Goal: Browse casually

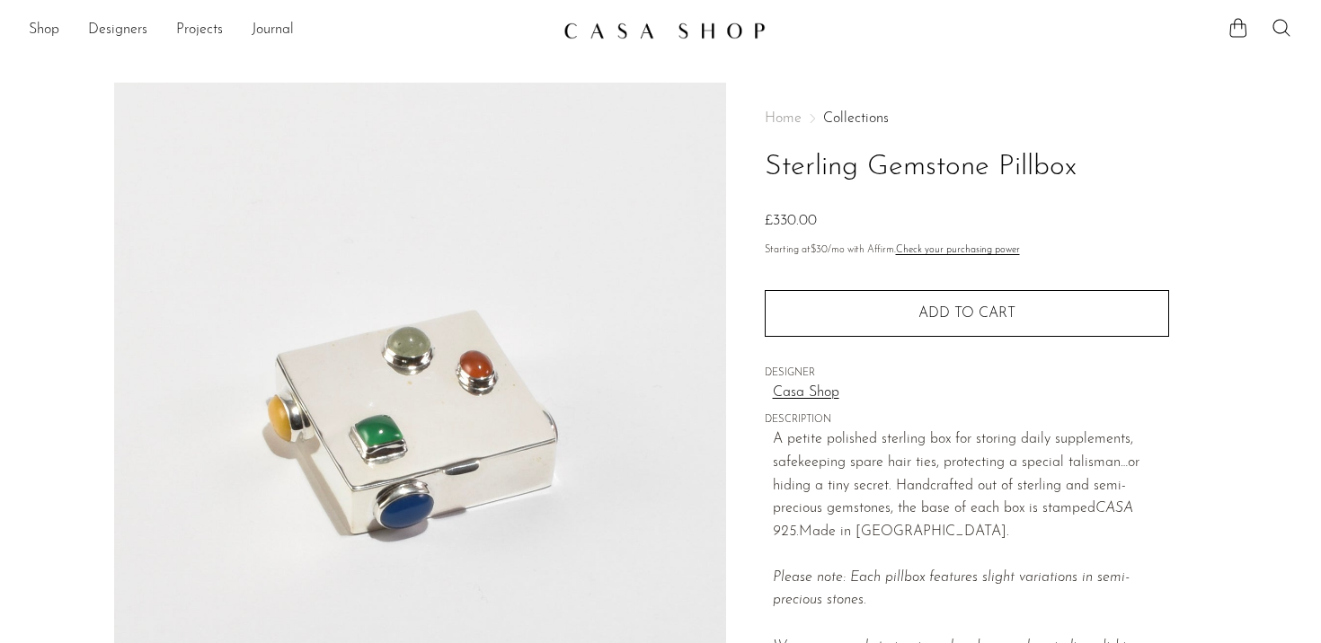
click at [671, 34] on img at bounding box center [664, 31] width 202 height 18
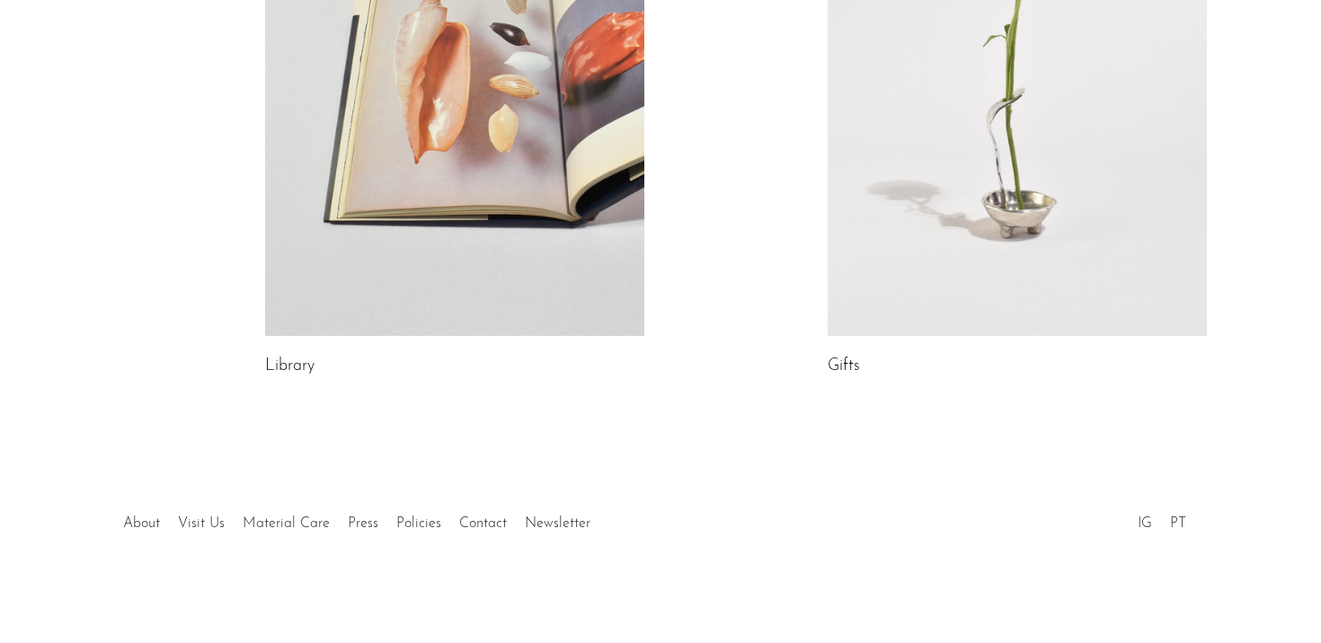
scroll to position [1102, 0]
click at [1040, 276] on link at bounding box center [1017, 72] width 379 height 531
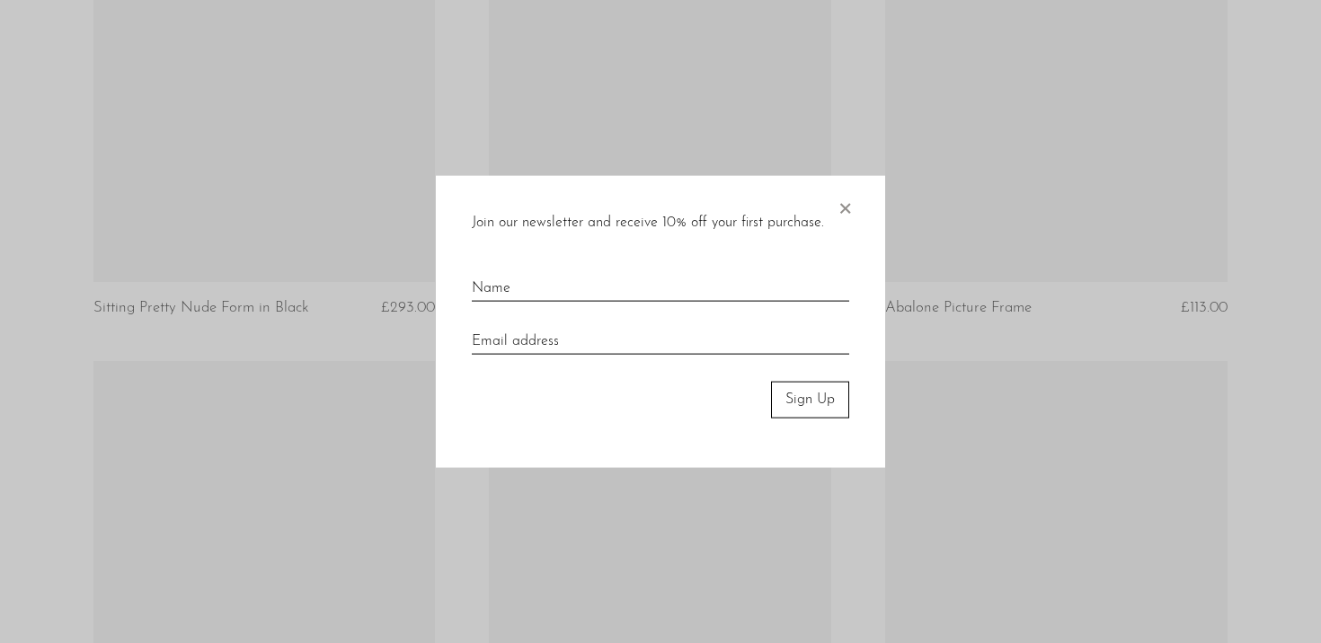
scroll to position [2618, 0]
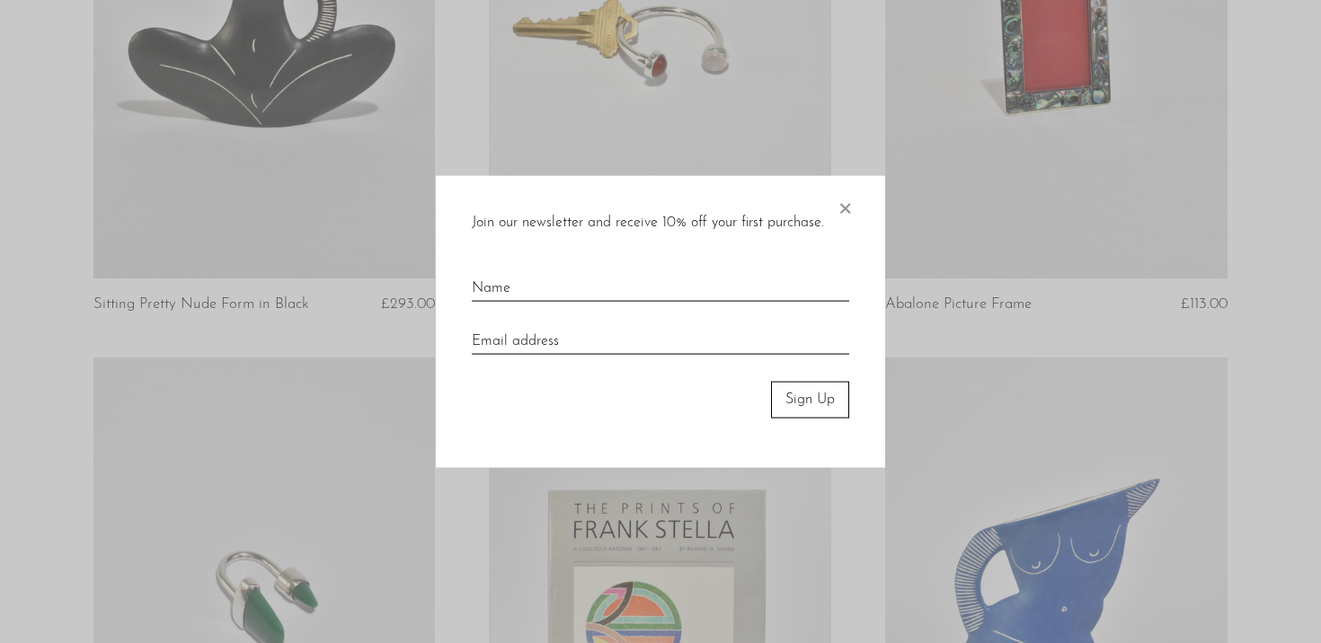
click at [841, 197] on span "×" at bounding box center [845, 205] width 18 height 58
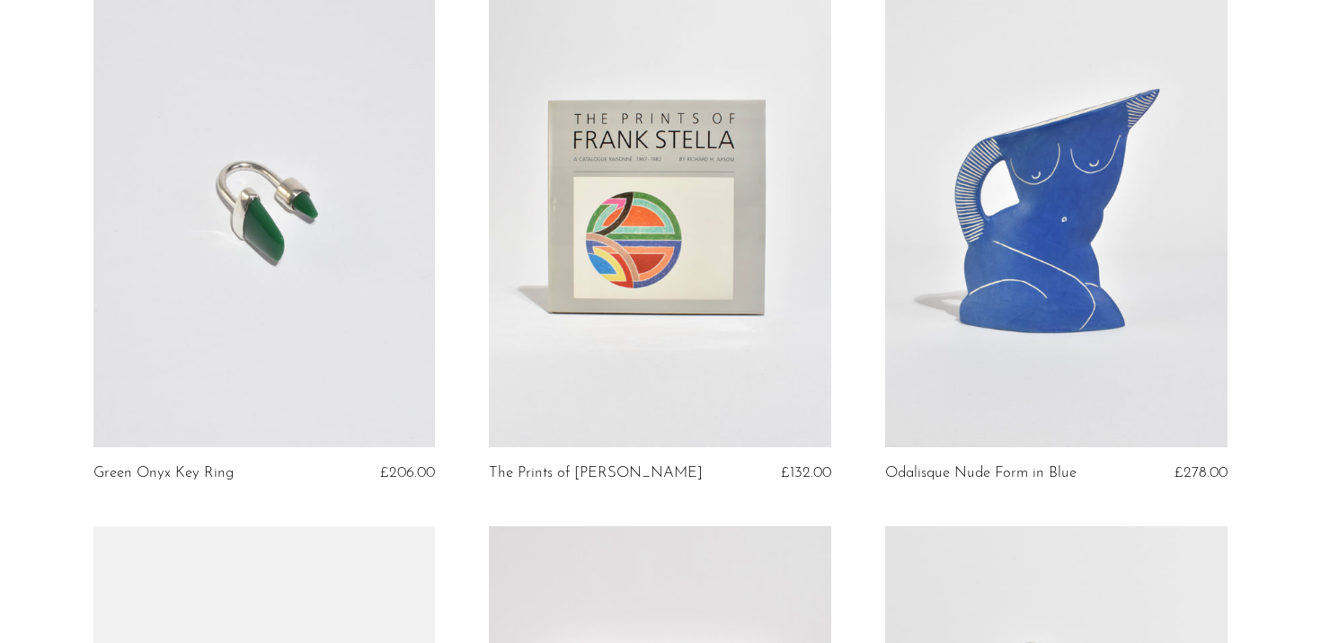
scroll to position [3027, 0]
